Goal: Task Accomplishment & Management: Use online tool/utility

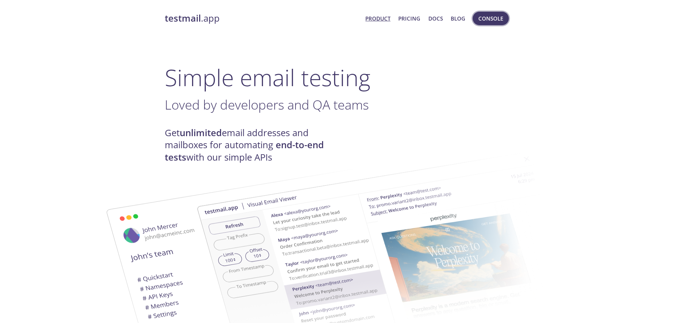
click at [501, 19] on span "Console" at bounding box center [490, 18] width 25 height 9
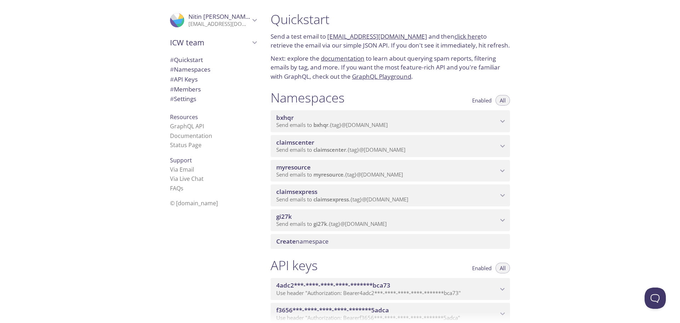
click at [413, 173] on p "Send emails to myresource . {tag} @[DOMAIN_NAME]" at bounding box center [387, 174] width 222 height 7
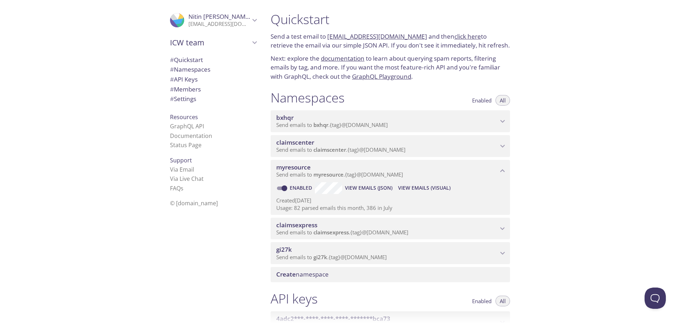
click at [428, 191] on span "View Emails (Visual)" at bounding box center [424, 188] width 52 height 9
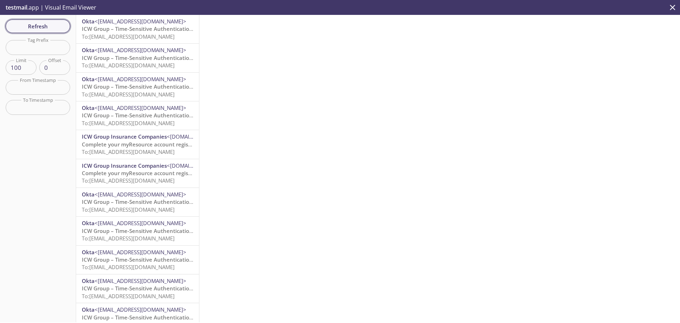
click at [60, 28] on span "Refresh" at bounding box center [37, 26] width 53 height 9
click at [130, 35] on span "To: [EMAIL_ADDRESS][DOMAIN_NAME]" at bounding box center [128, 36] width 93 height 7
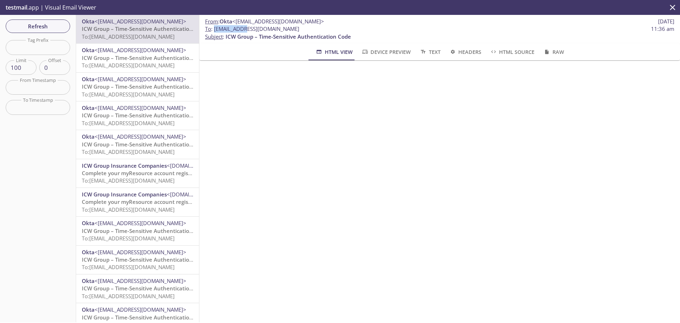
drag, startPoint x: 214, startPoint y: 30, endPoint x: 245, endPoint y: 30, distance: 30.1
click at [245, 30] on span "To : [EMAIL_ADDRESS][DOMAIN_NAME]" at bounding box center [252, 28] width 94 height 7
copy span "myresource."
drag, startPoint x: 323, startPoint y: 28, endPoint x: 273, endPoint y: 28, distance: 50.0
click at [273, 28] on span "To : [EMAIL_ADDRESS][DOMAIN_NAME] 11:36 am" at bounding box center [440, 28] width 470 height 7
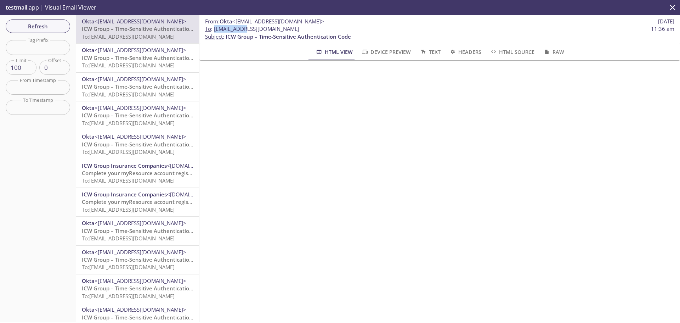
copy span "@[DOMAIN_NAME]"
